Goal: Task Accomplishment & Management: Manage account settings

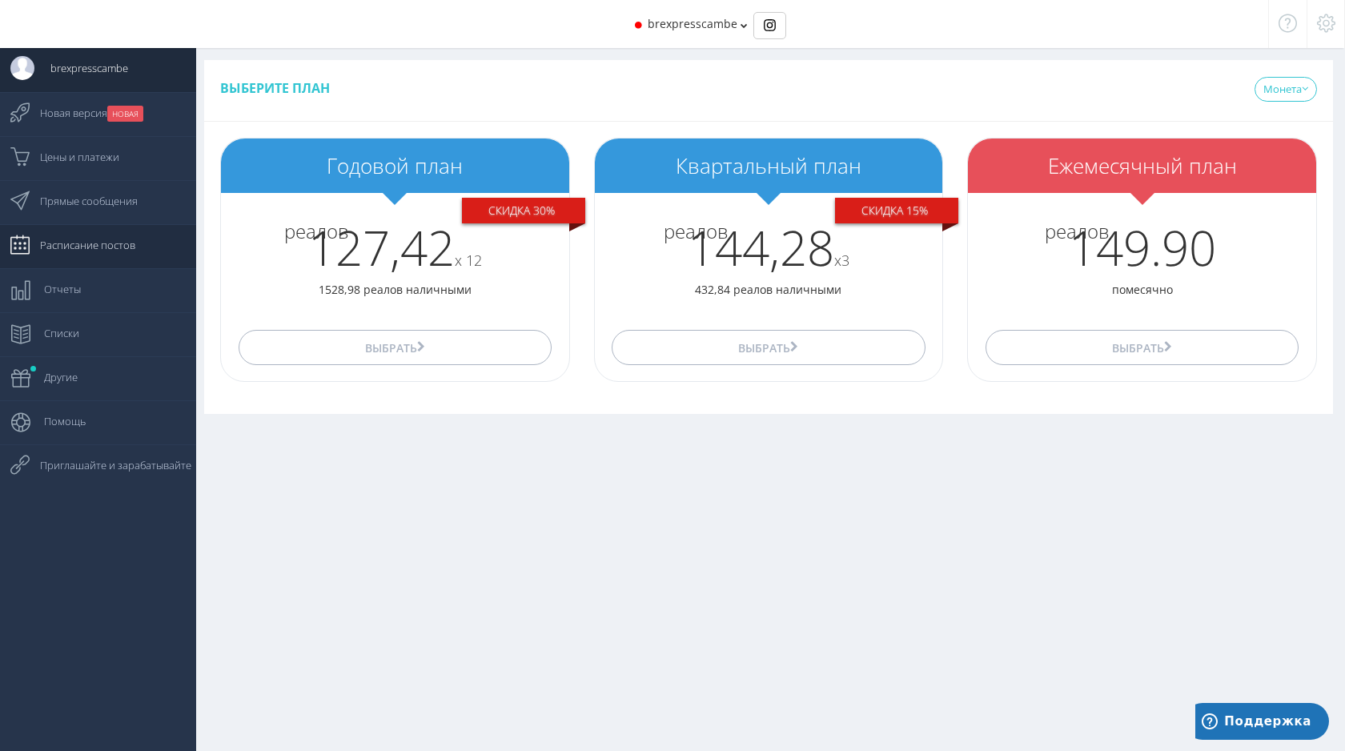
click at [85, 235] on span "Расписание постов" at bounding box center [79, 245] width 111 height 40
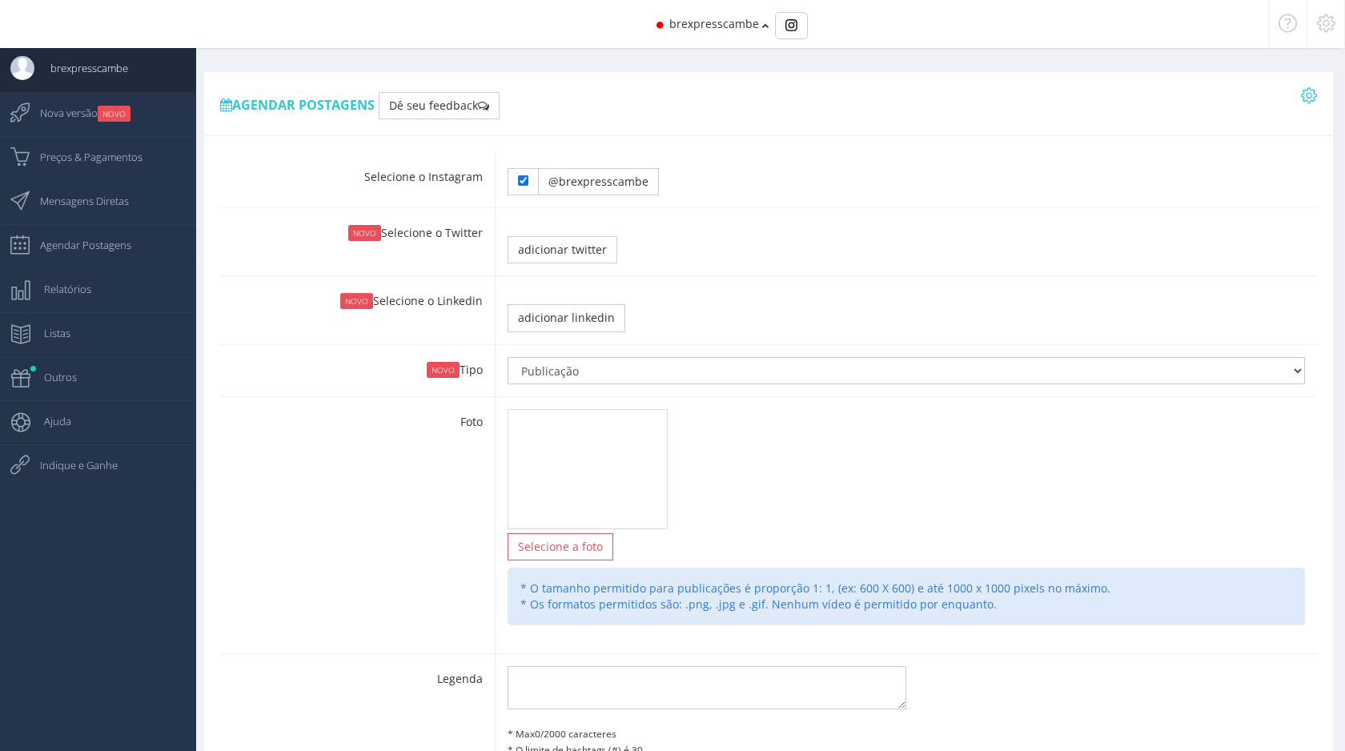
type input "1:05"
click at [74, 109] on span "Nova versão NOVO" at bounding box center [77, 113] width 107 height 40
